Goal: Book appointment/travel/reservation

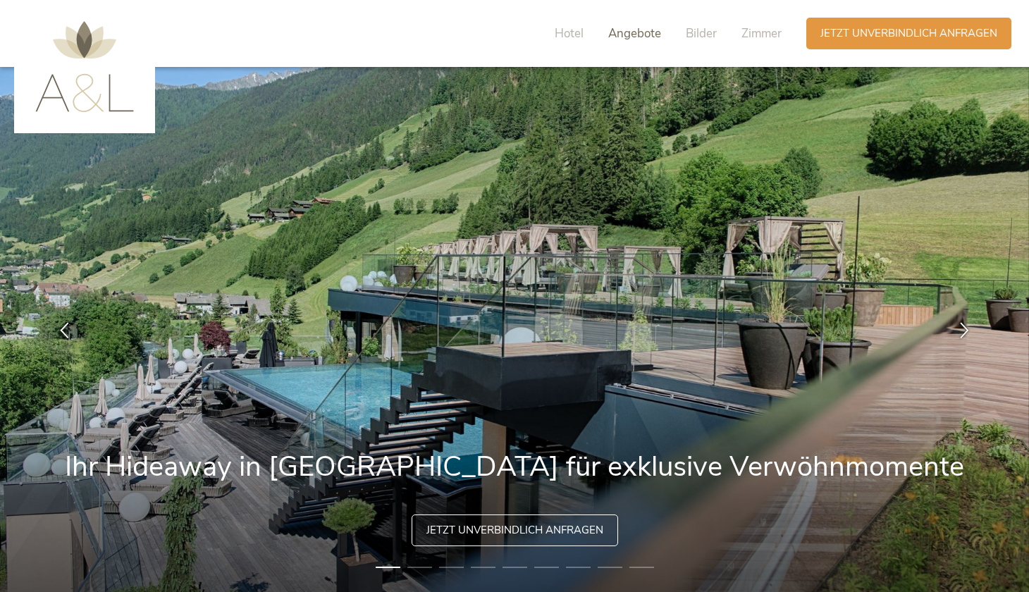
click at [636, 32] on span "Angebote" at bounding box center [634, 33] width 53 height 16
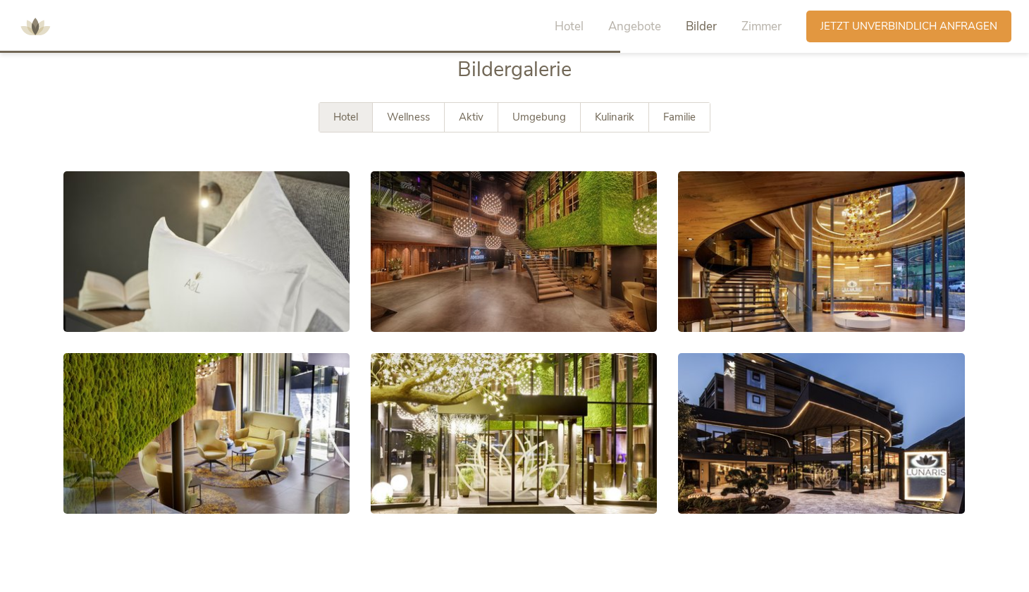
scroll to position [2538, 0]
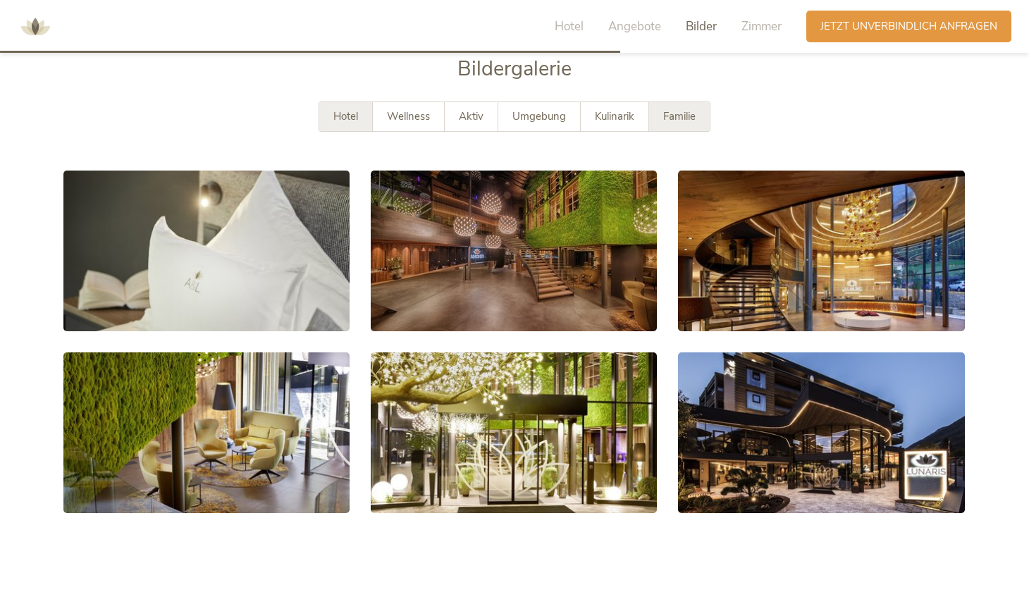
click at [702, 102] on div "Familie" at bounding box center [679, 116] width 61 height 29
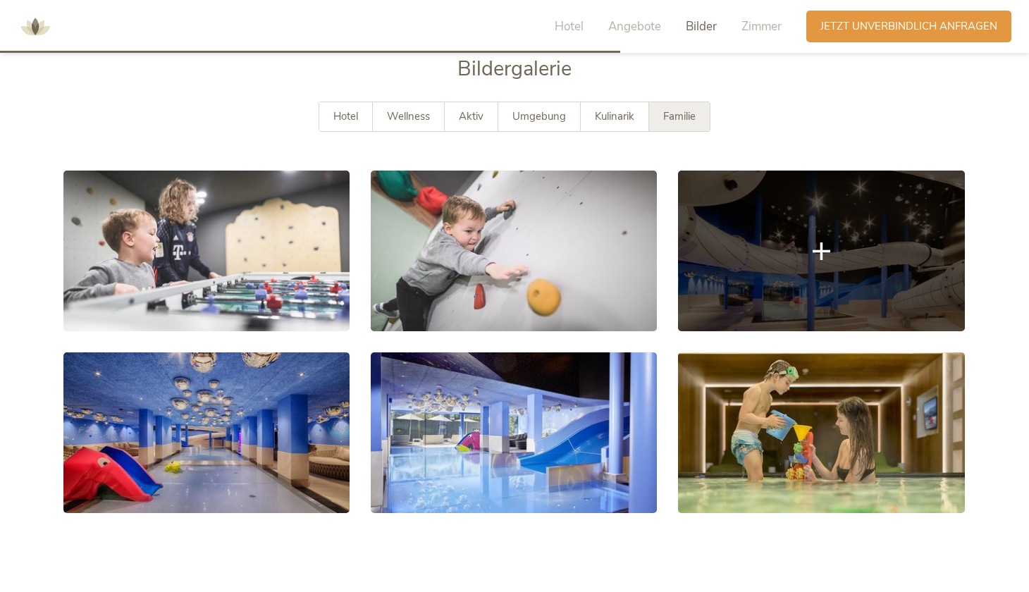
click at [815, 237] on link at bounding box center [821, 251] width 286 height 161
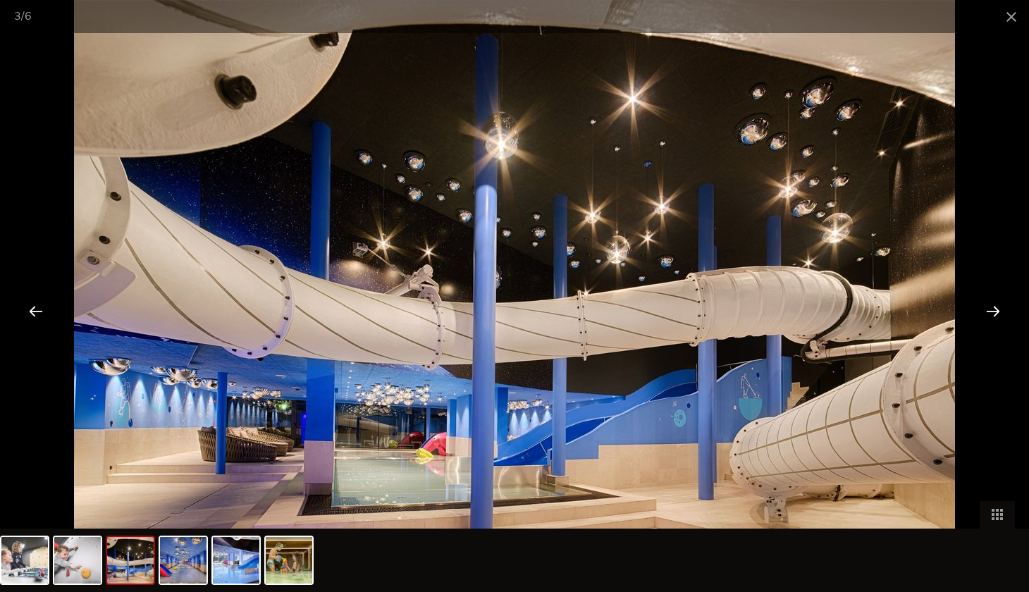
click at [991, 314] on div at bounding box center [994, 311] width 44 height 44
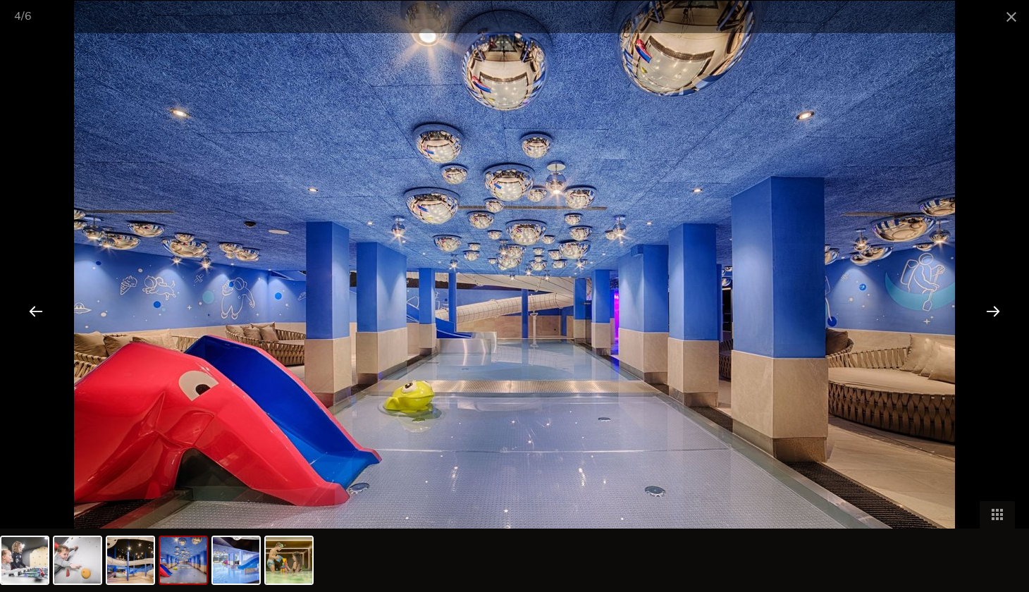
click at [991, 314] on div at bounding box center [994, 311] width 44 height 44
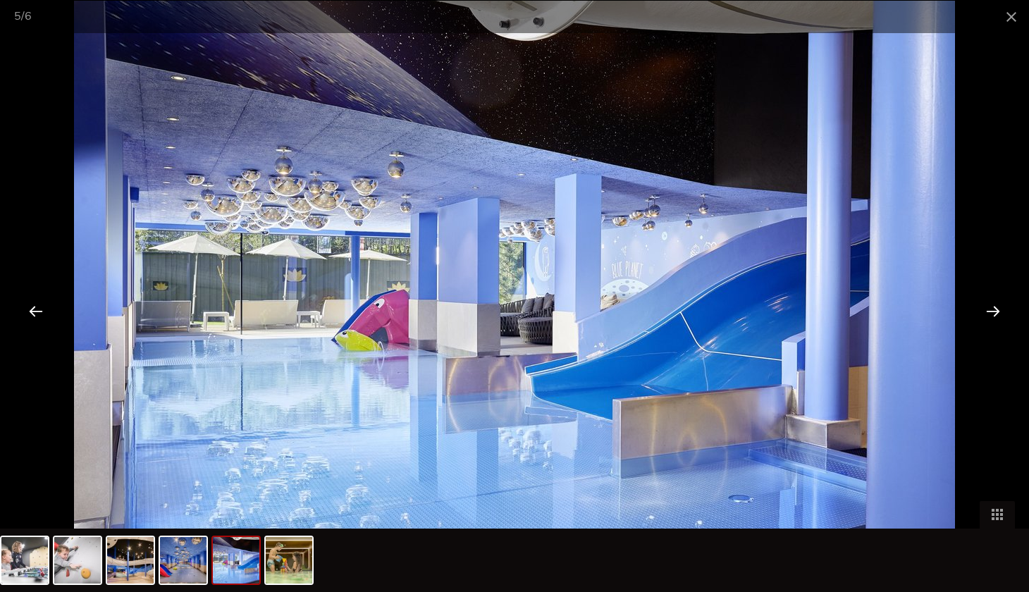
click at [991, 314] on div at bounding box center [994, 311] width 44 height 44
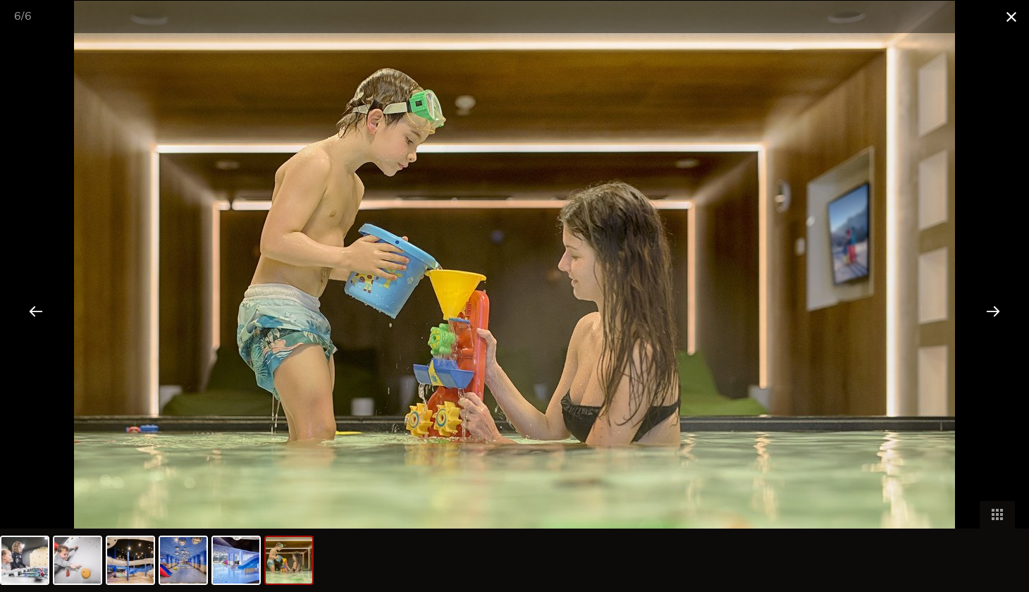
click at [1007, 23] on span at bounding box center [1011, 16] width 35 height 33
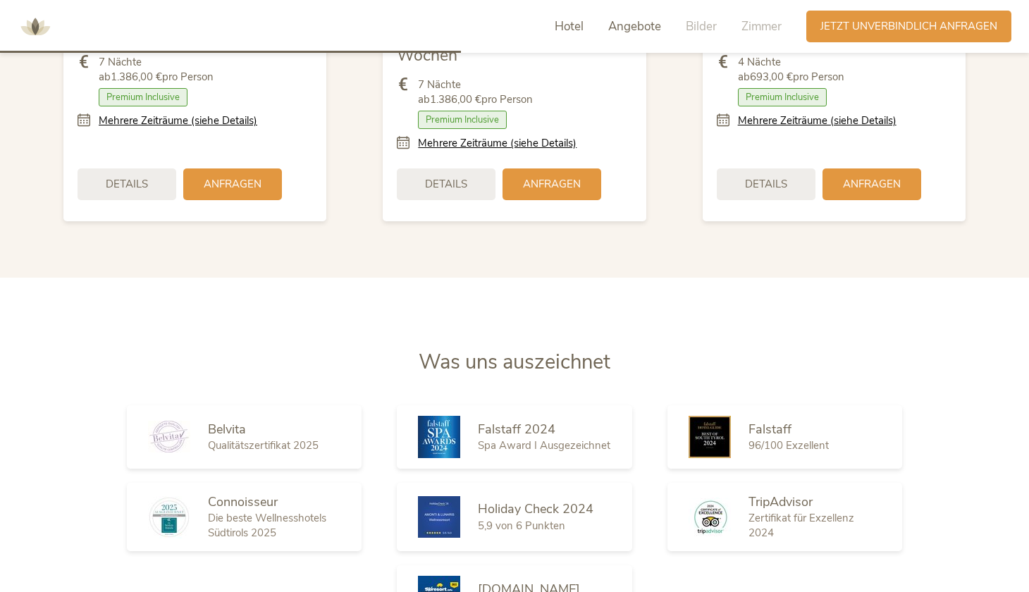
click at [569, 27] on span "Hotel" at bounding box center [569, 26] width 29 height 16
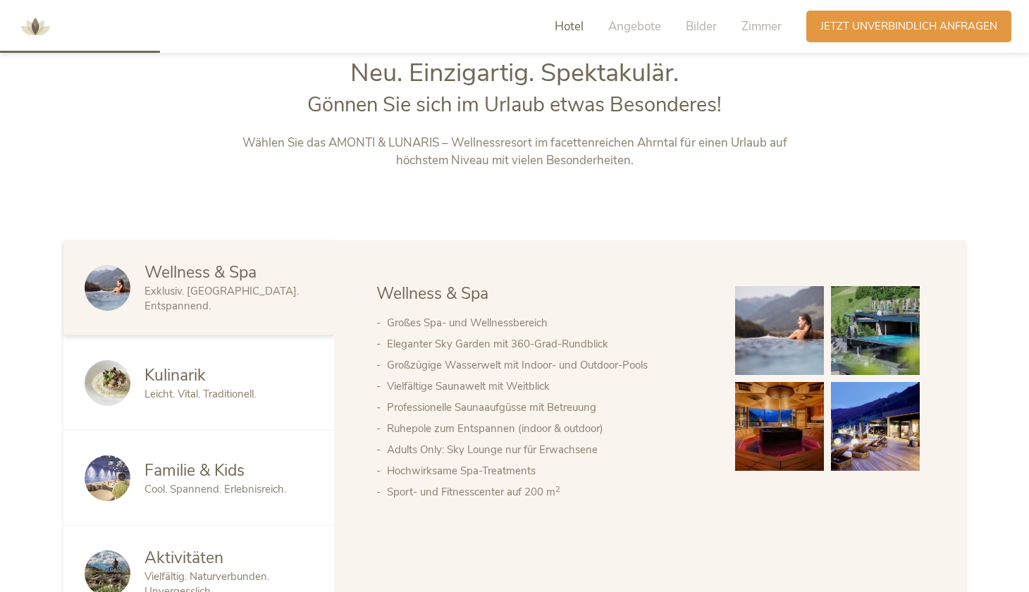
scroll to position [640, 0]
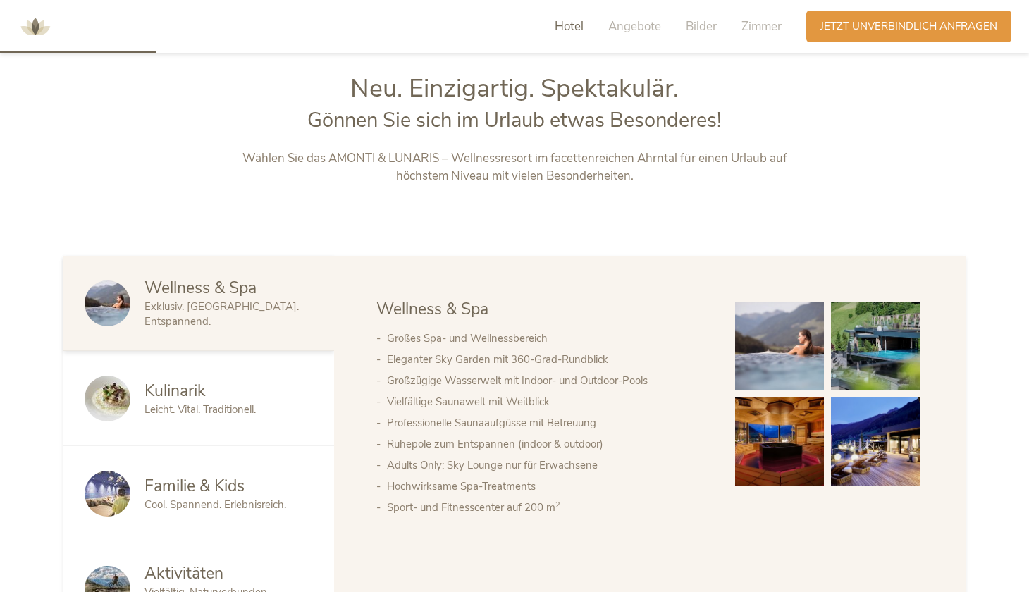
click at [250, 491] on div "Familie & Kids" at bounding box center [229, 486] width 168 height 23
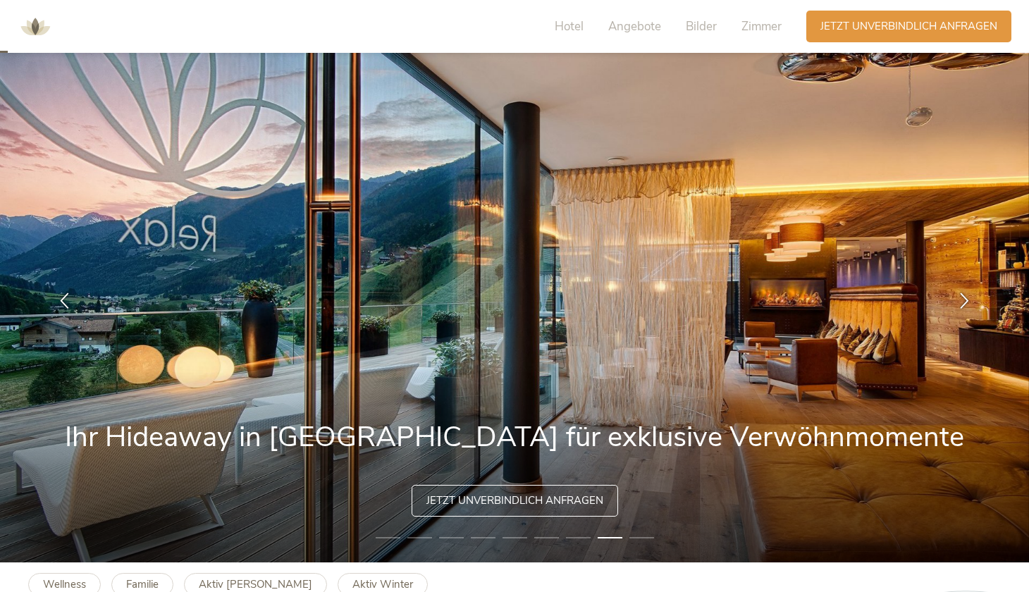
scroll to position [32, 0]
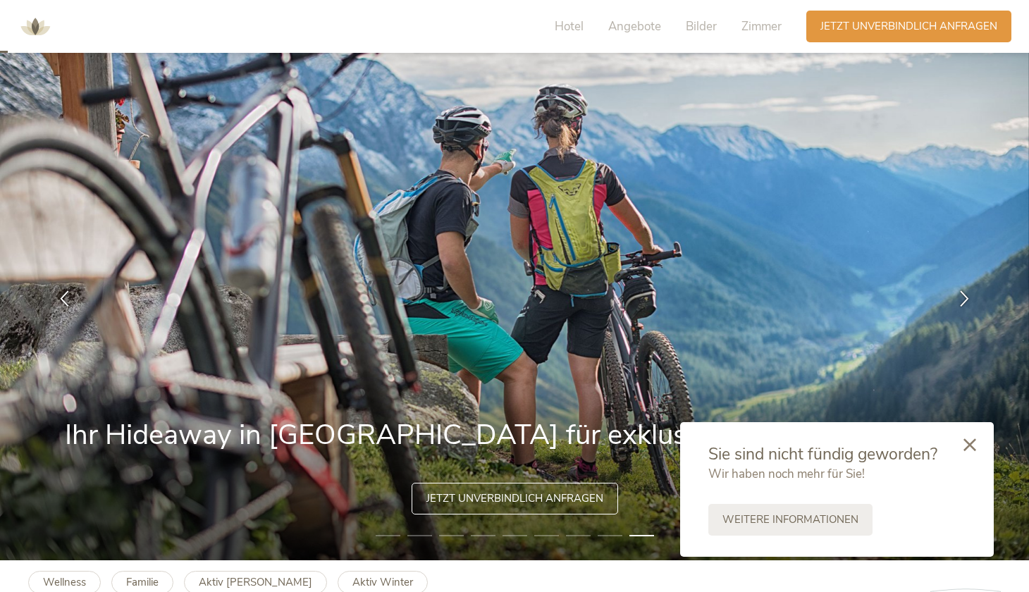
click at [972, 446] on icon at bounding box center [970, 445] width 13 height 13
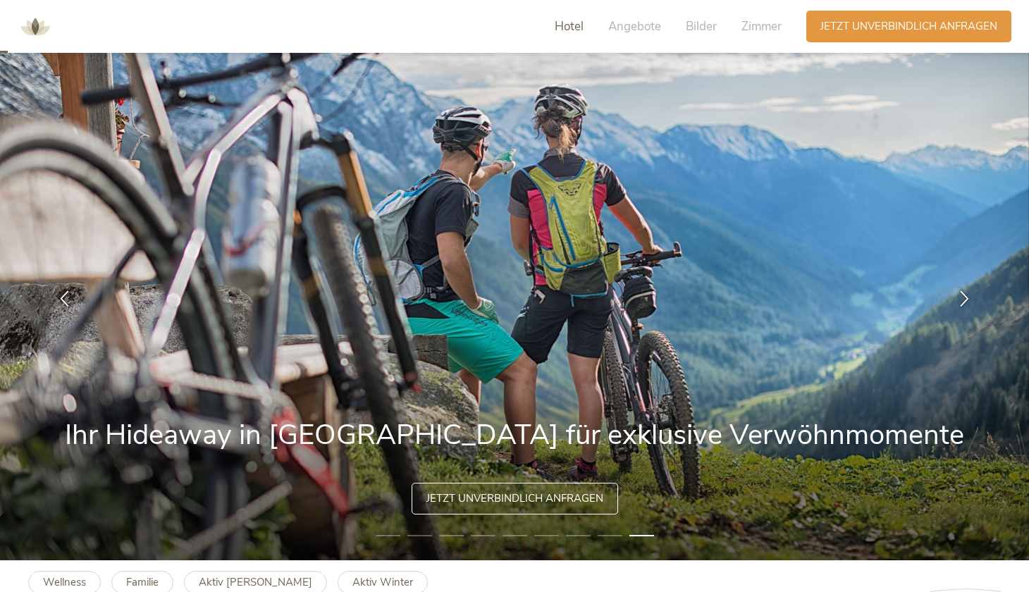
click at [571, 30] on span "Hotel" at bounding box center [569, 26] width 29 height 16
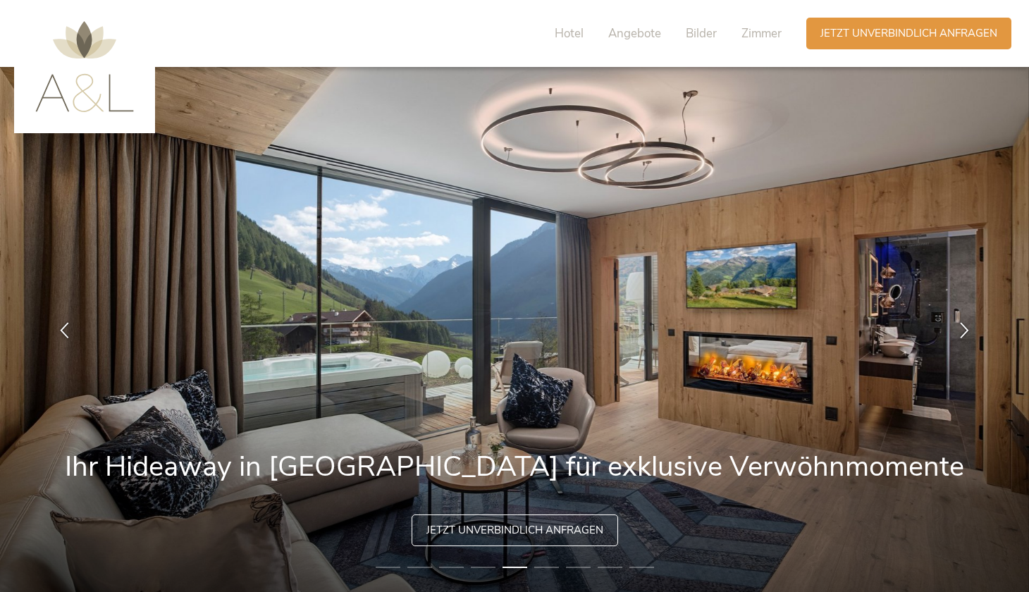
scroll to position [0, 0]
click at [565, 37] on span "Hotel" at bounding box center [569, 33] width 29 height 16
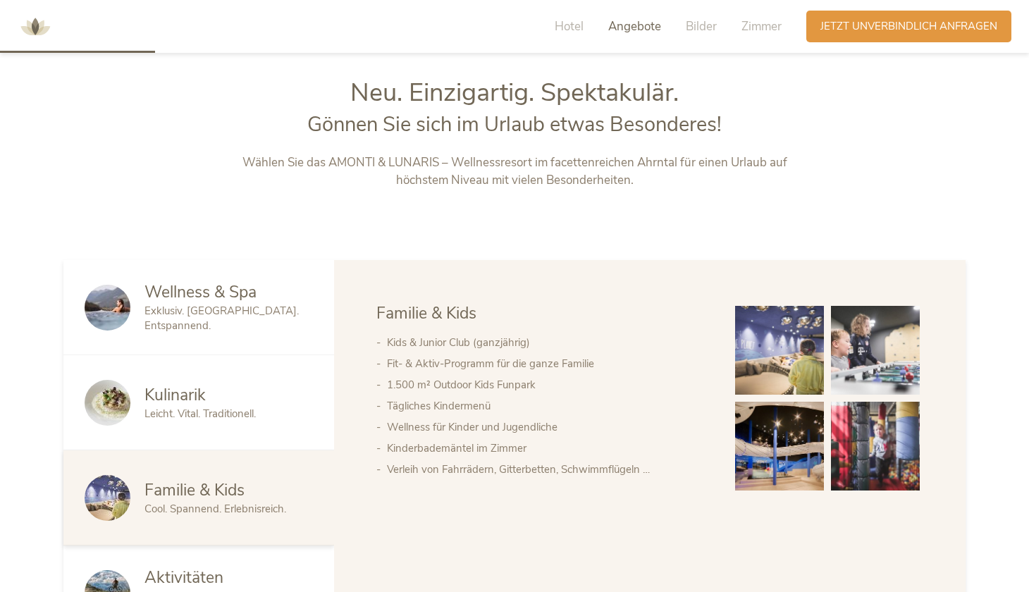
scroll to position [640, 0]
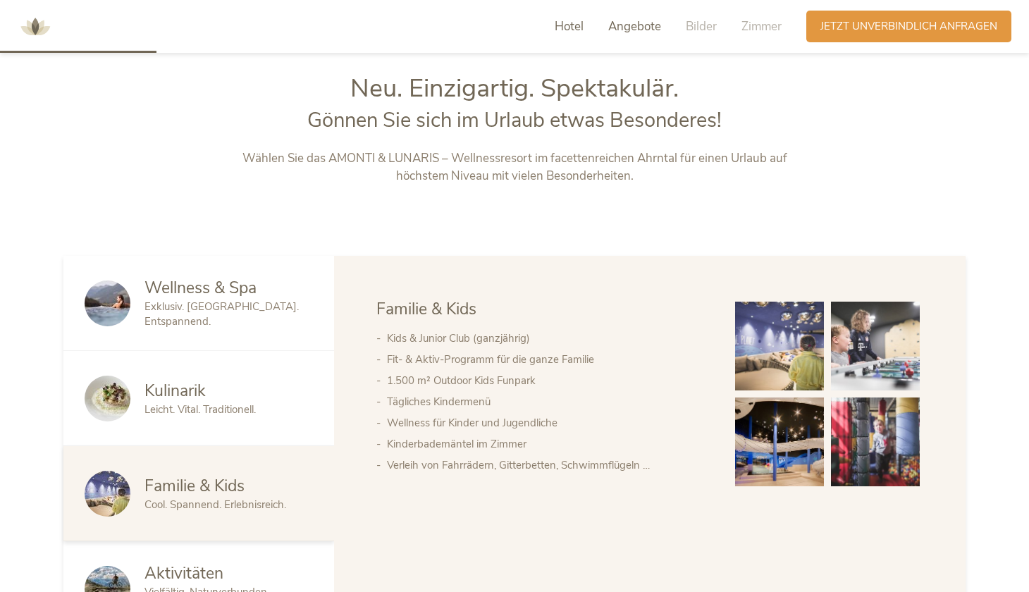
click at [644, 24] on span "Angebote" at bounding box center [634, 26] width 53 height 16
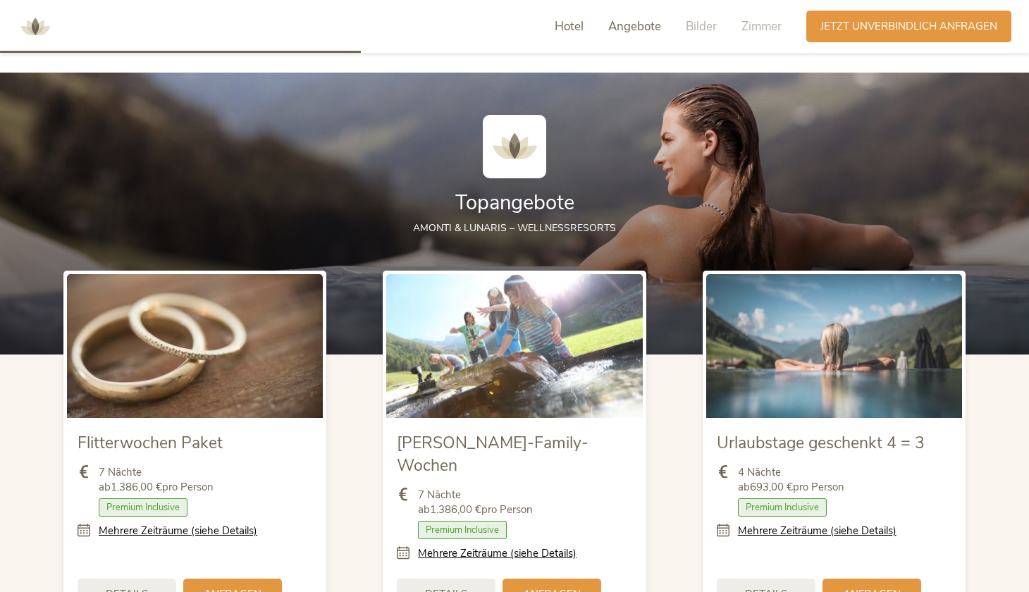
click at [568, 27] on span "Hotel" at bounding box center [569, 26] width 29 height 16
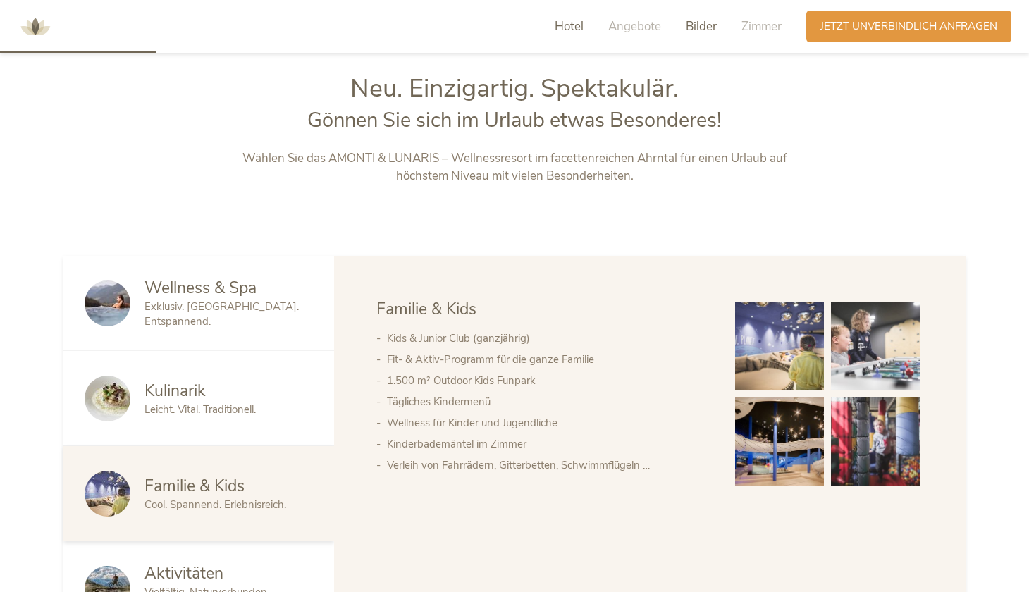
click at [702, 29] on span "Bilder" at bounding box center [701, 26] width 31 height 16
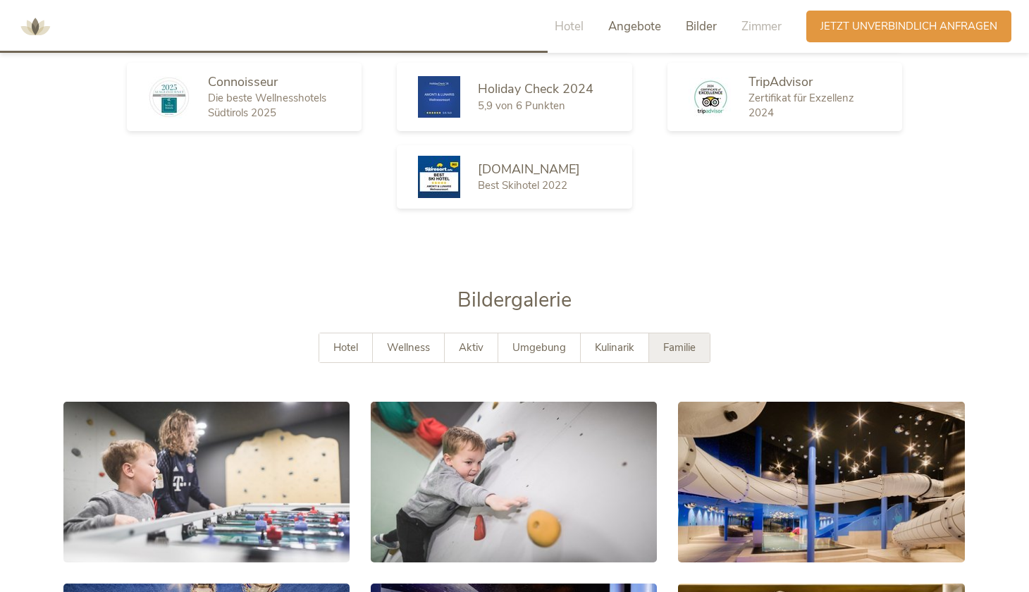
scroll to position [2496, 0]
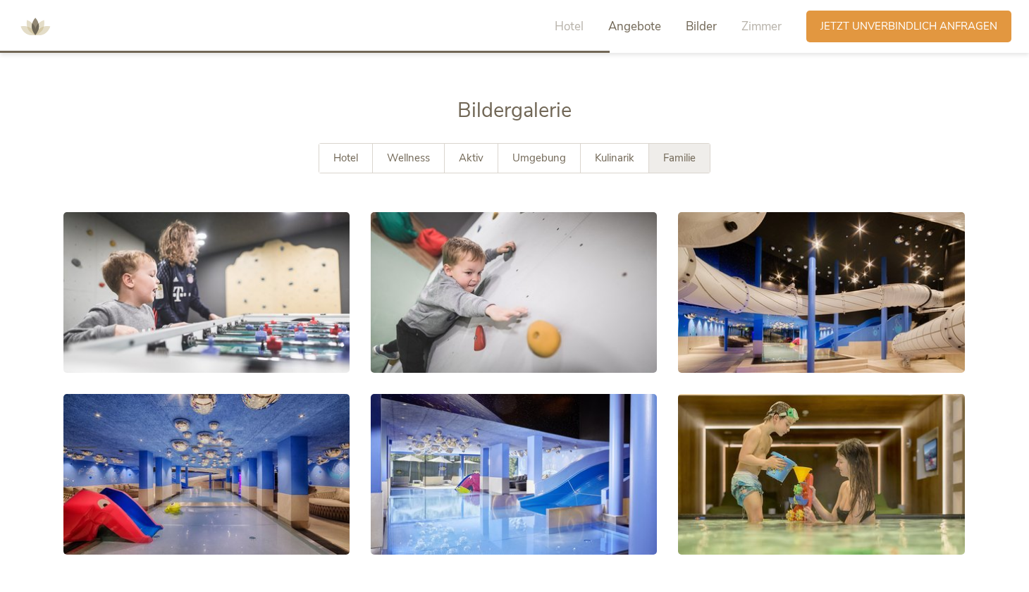
click at [636, 29] on span "Angebote" at bounding box center [634, 26] width 53 height 16
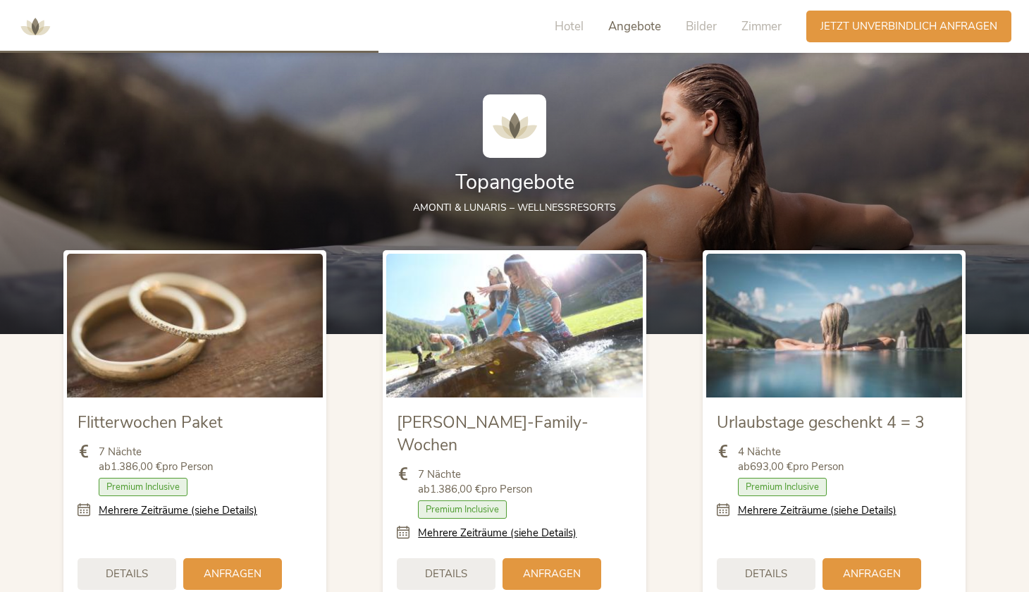
scroll to position [1476, 0]
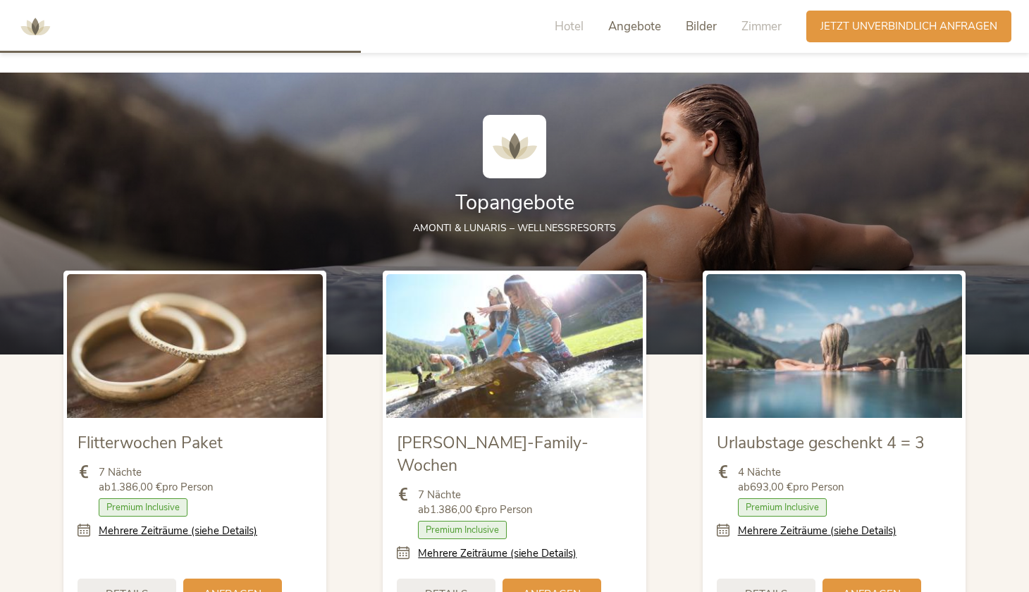
click at [704, 28] on span "Bilder" at bounding box center [701, 26] width 31 height 16
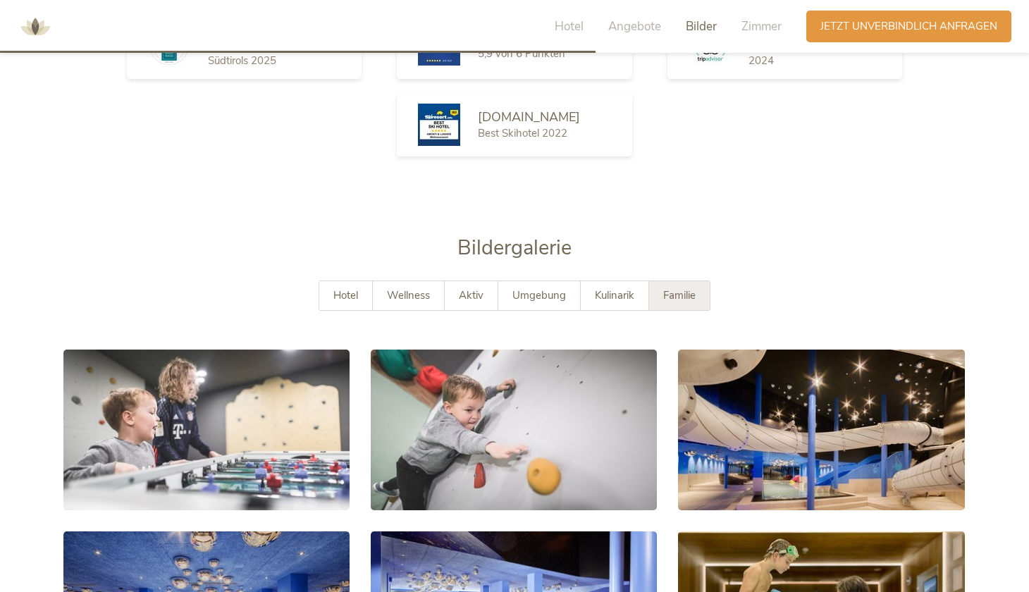
scroll to position [2496, 0]
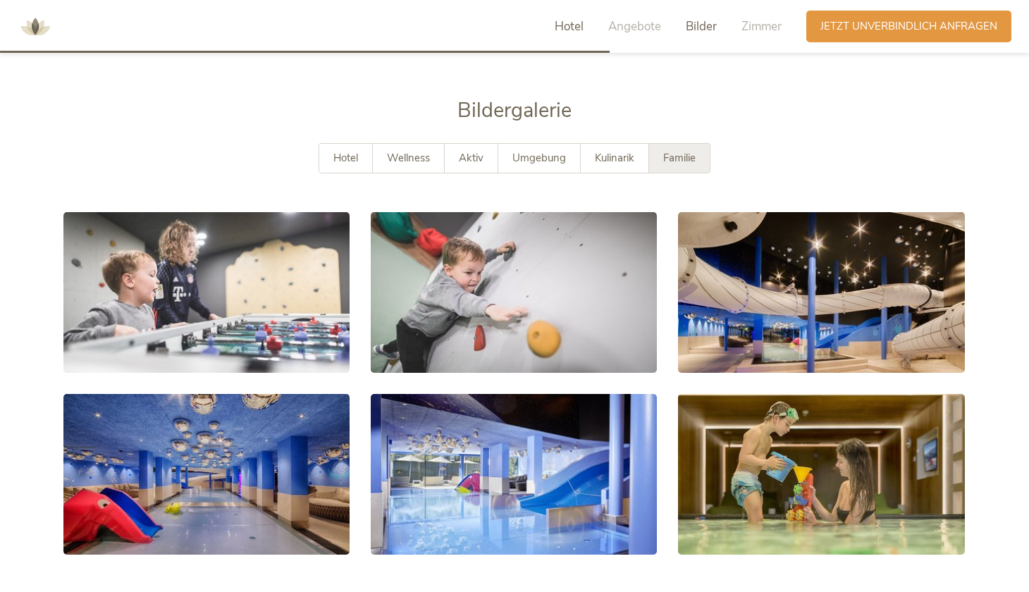
click at [557, 26] on span "Hotel" at bounding box center [569, 26] width 29 height 16
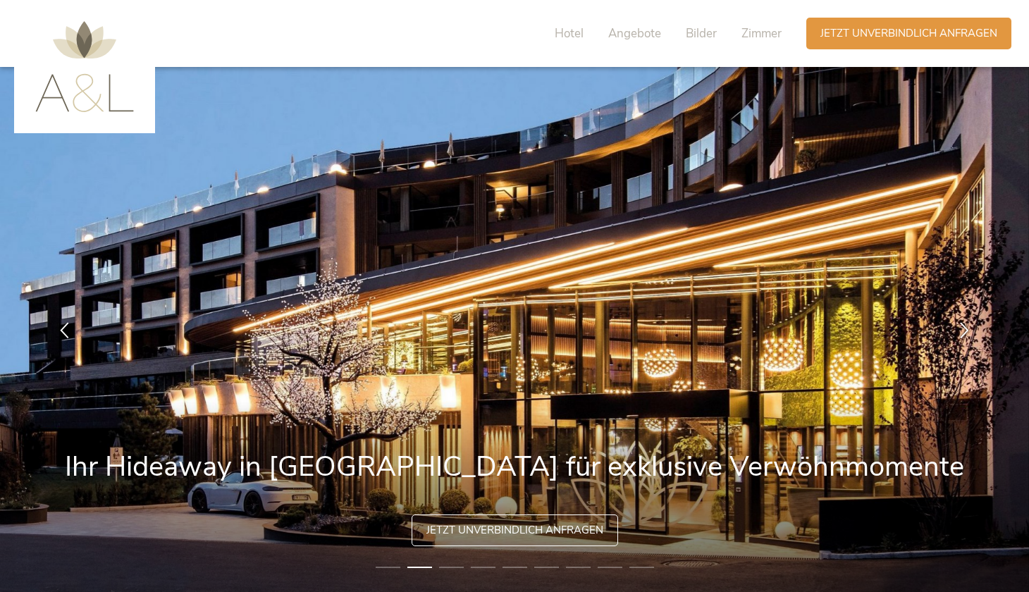
scroll to position [0, 0]
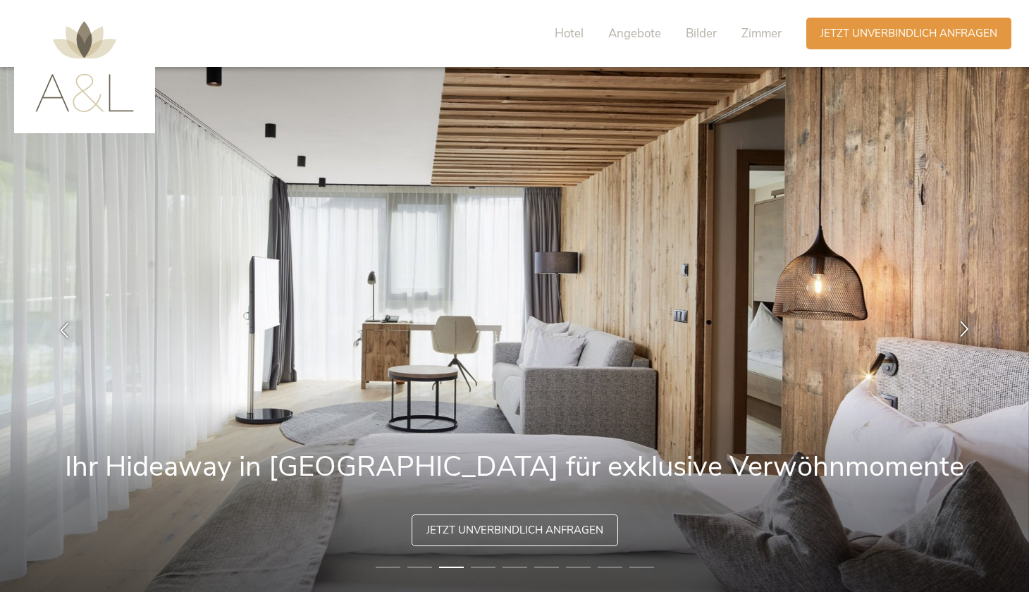
click at [965, 330] on icon at bounding box center [965, 328] width 16 height 16
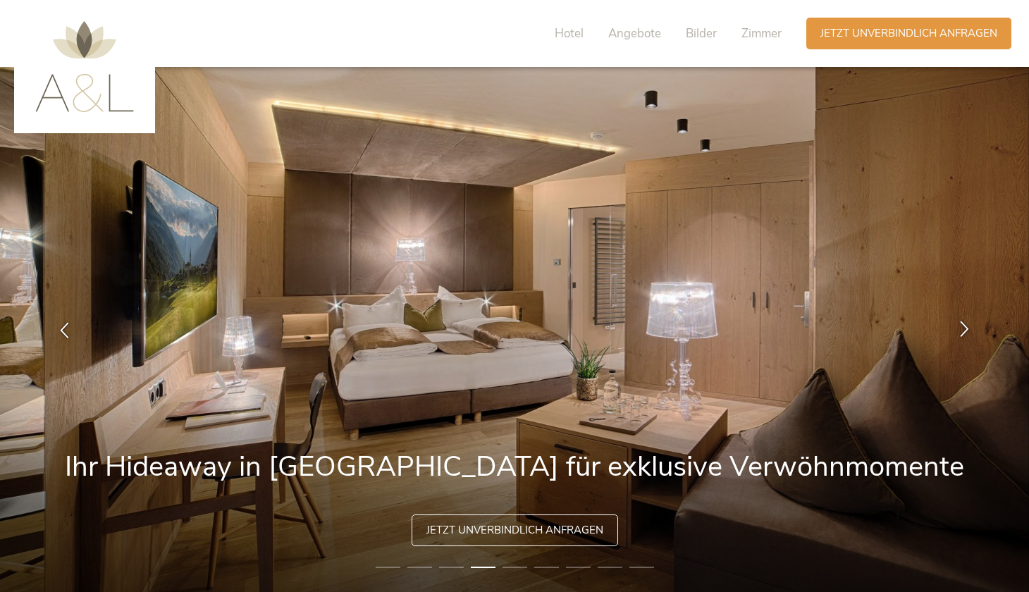
click at [965, 331] on icon at bounding box center [965, 328] width 16 height 16
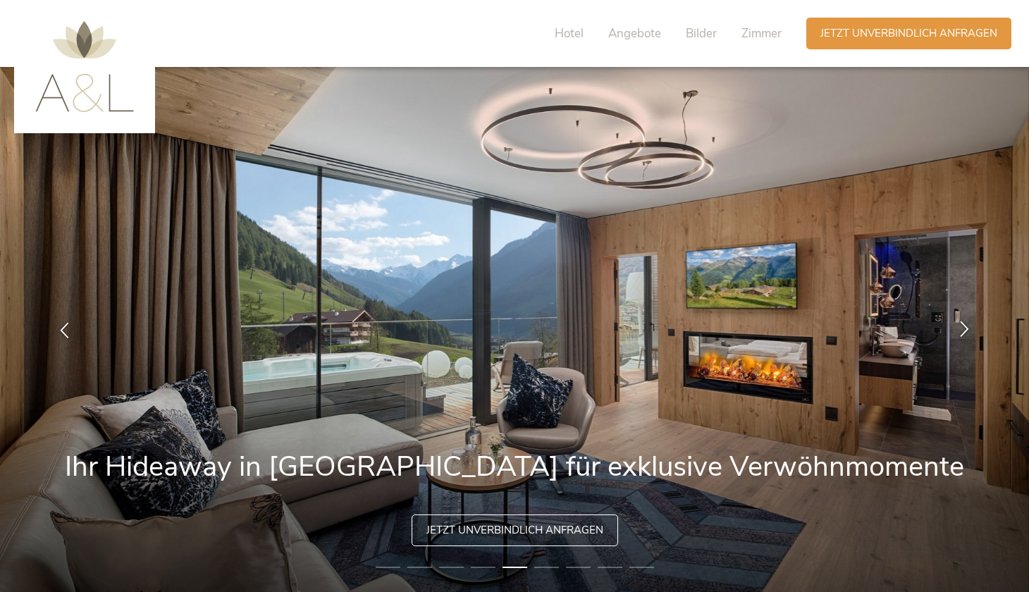
click at [965, 331] on icon at bounding box center [965, 328] width 16 height 16
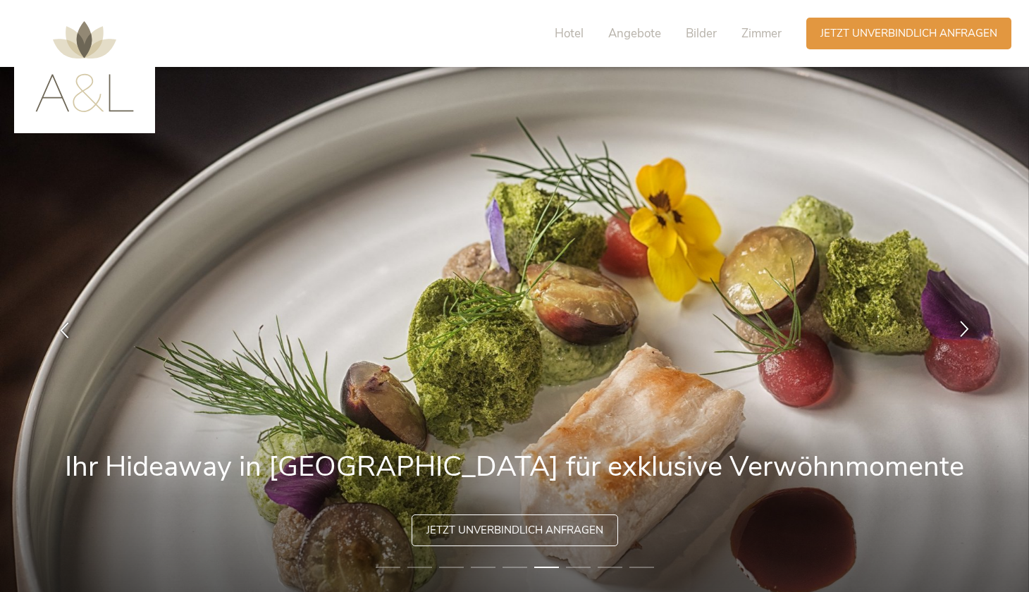
click at [965, 331] on icon at bounding box center [965, 328] width 16 height 16
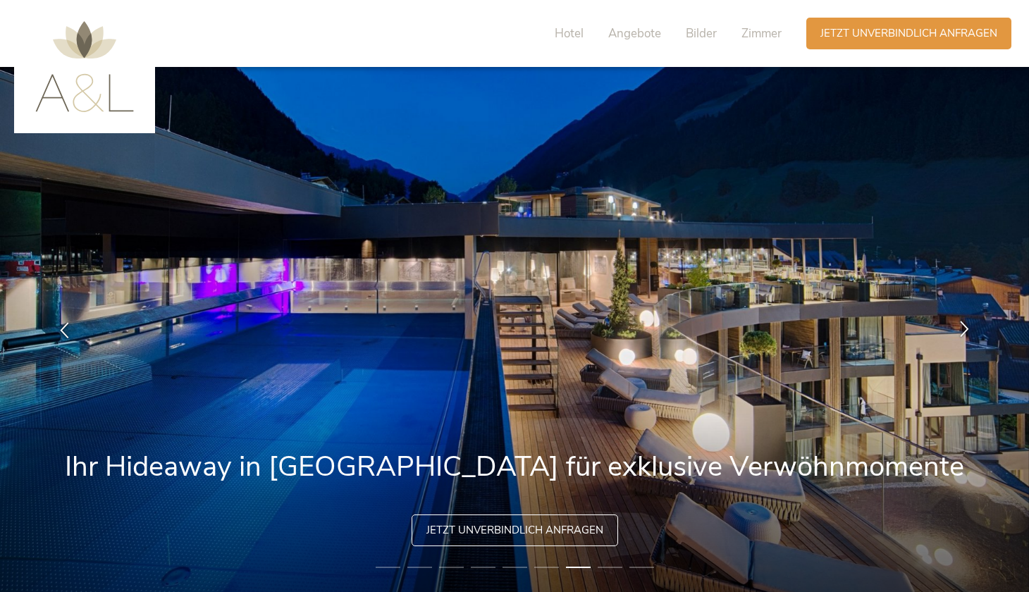
click at [965, 331] on icon at bounding box center [965, 328] width 16 height 16
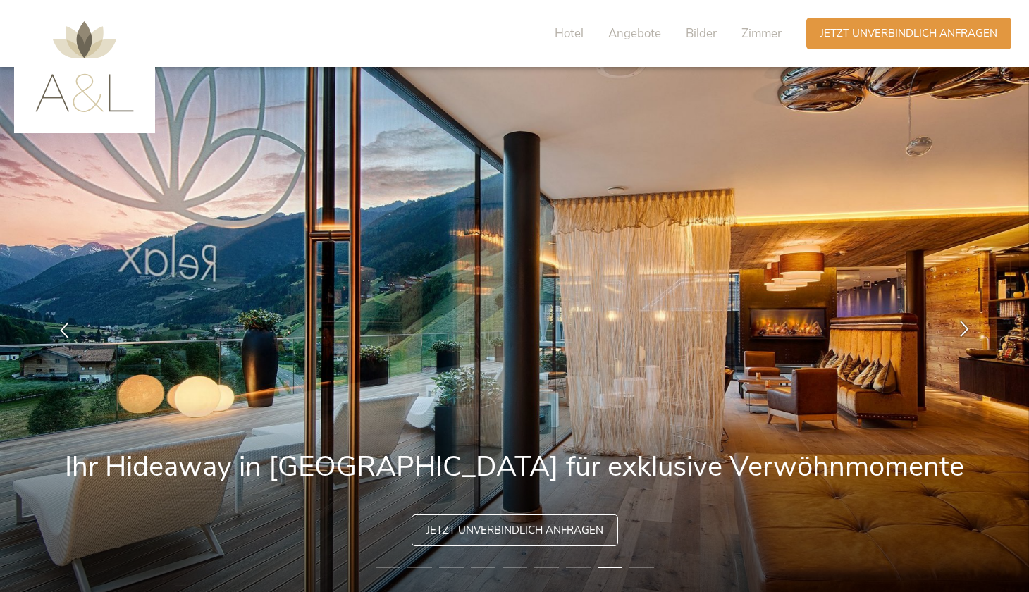
click at [965, 331] on icon at bounding box center [965, 328] width 16 height 16
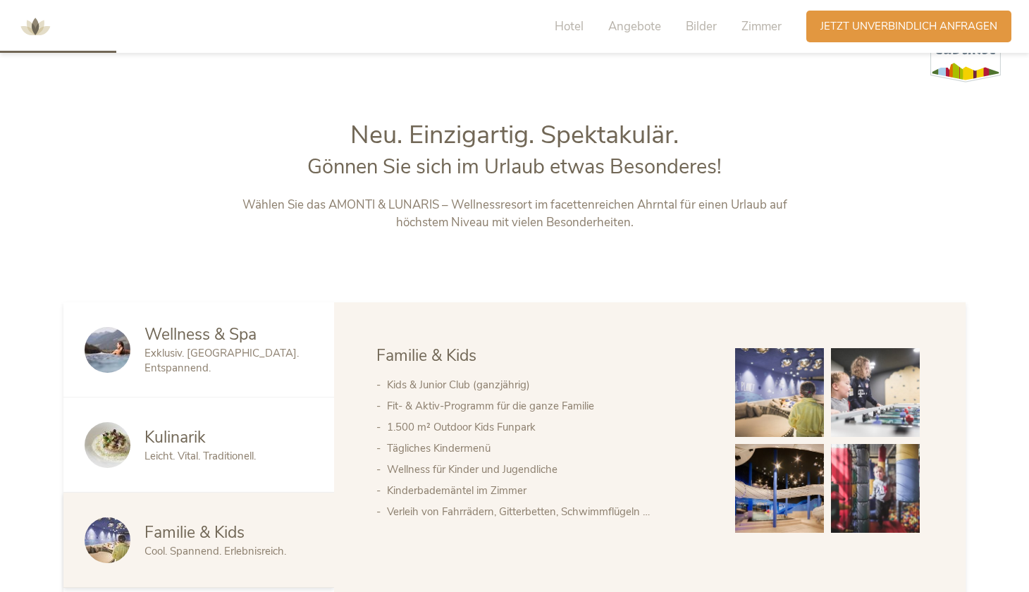
scroll to position [376, 0]
